Goal: Task Accomplishment & Management: Manage account settings

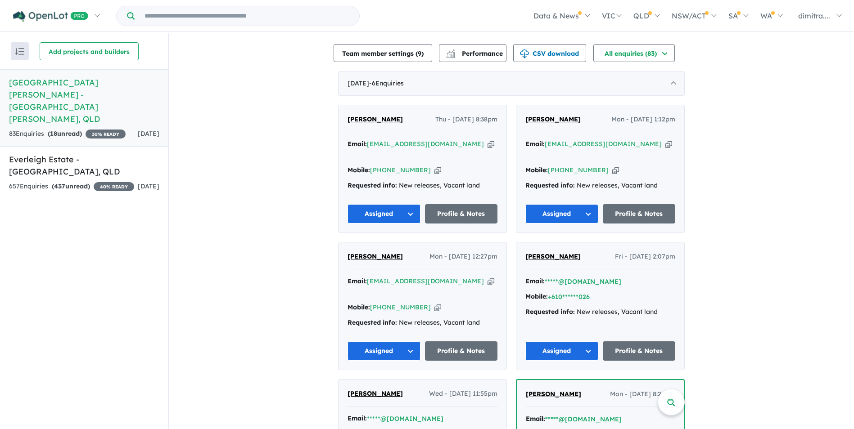
scroll to position [315, 0]
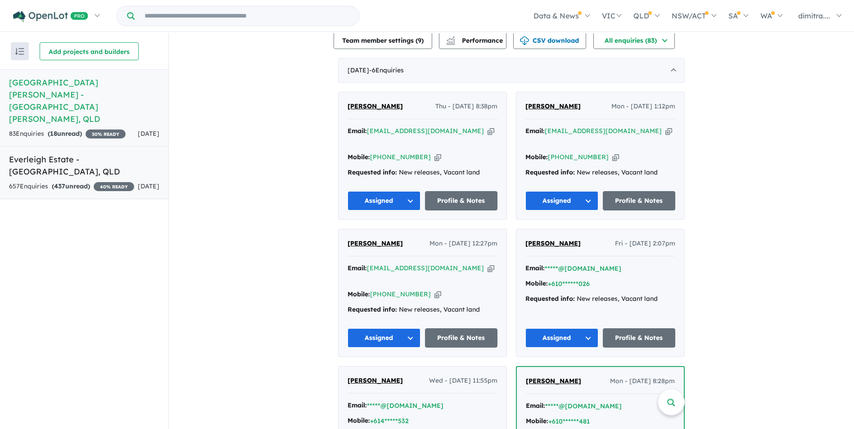
click at [81, 182] on strong "( 437 unread)" at bounding box center [71, 186] width 38 height 8
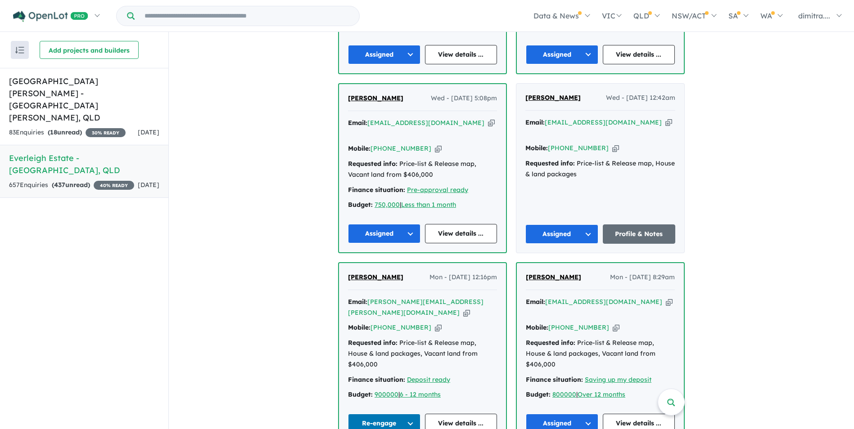
scroll to position [364, 0]
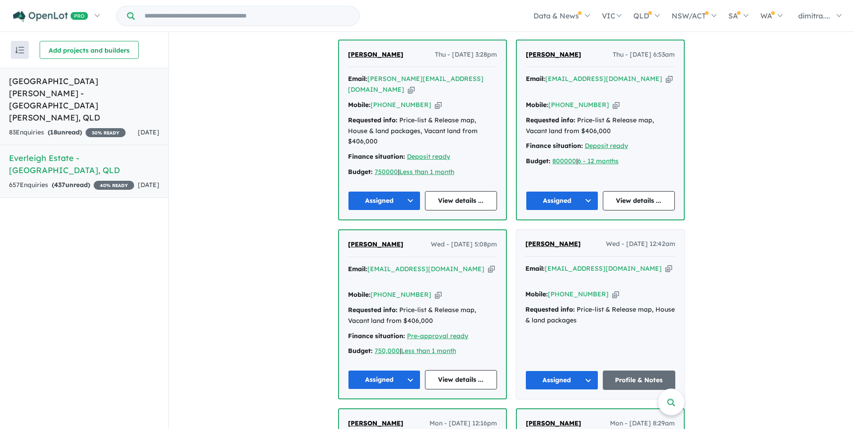
click at [111, 127] on div "83 Enquir ies ( 18 unread) 30 % READY" at bounding box center [67, 132] width 117 height 11
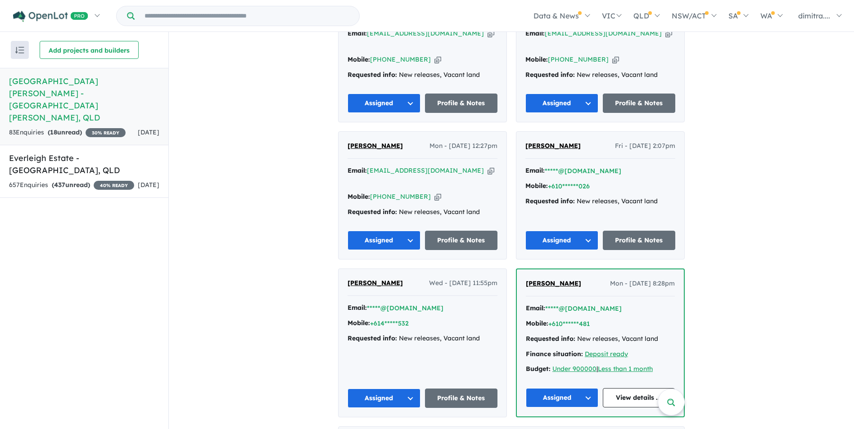
scroll to position [540, 0]
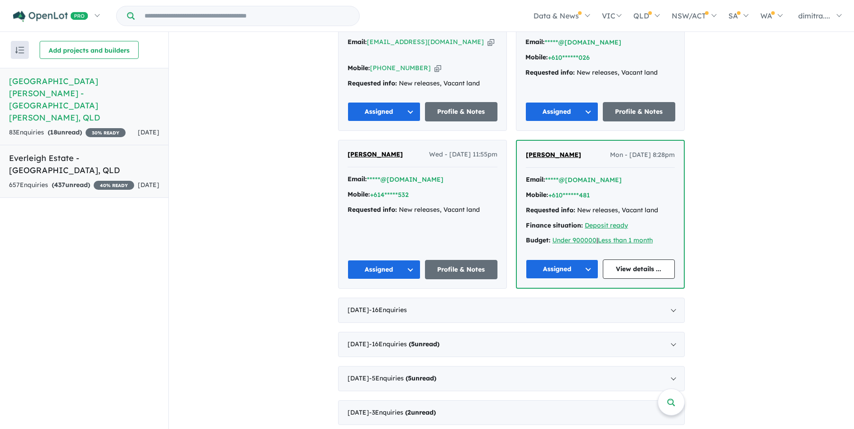
click at [108, 180] on div "657 Enquir ies ( 437 unread) 40 % READY" at bounding box center [71, 185] width 125 height 11
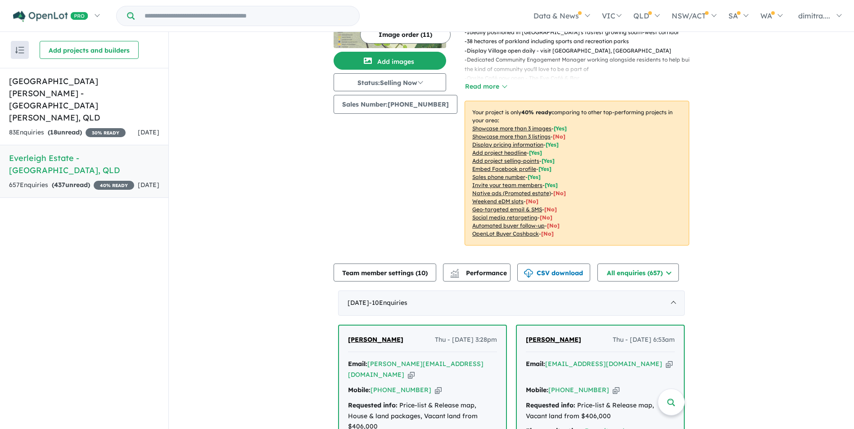
scroll to position [180, 0]
